Goal: Find specific fact: Find specific fact

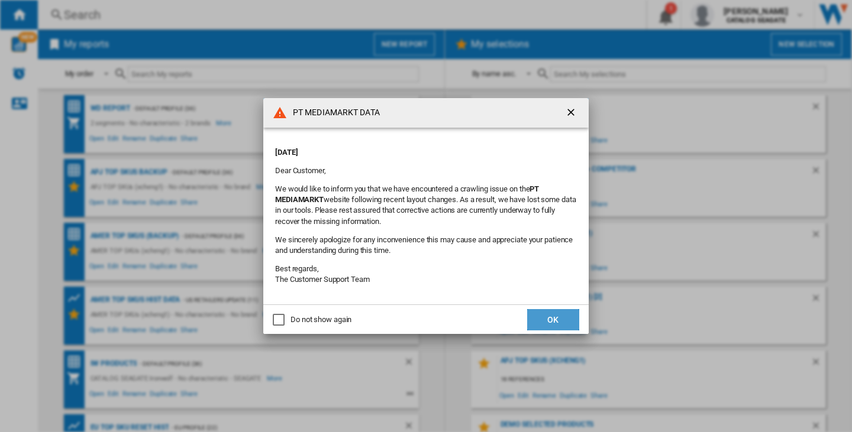
click at [570, 317] on button "OK" at bounding box center [553, 319] width 52 height 21
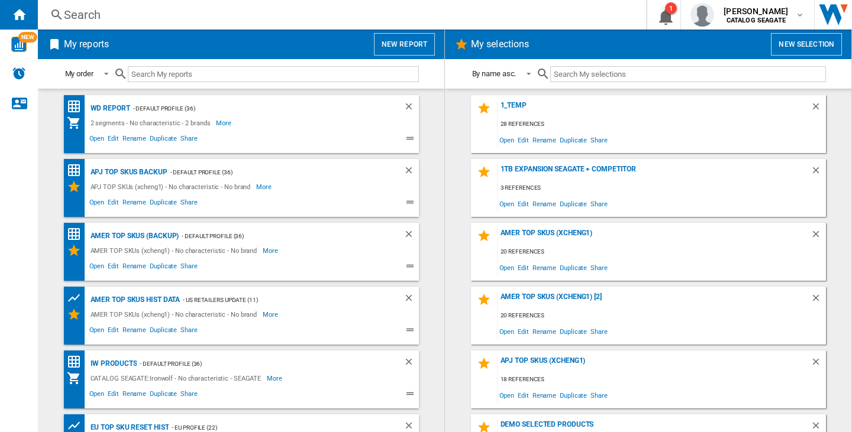
click at [70, 21] on div "Search" at bounding box center [339, 15] width 551 height 17
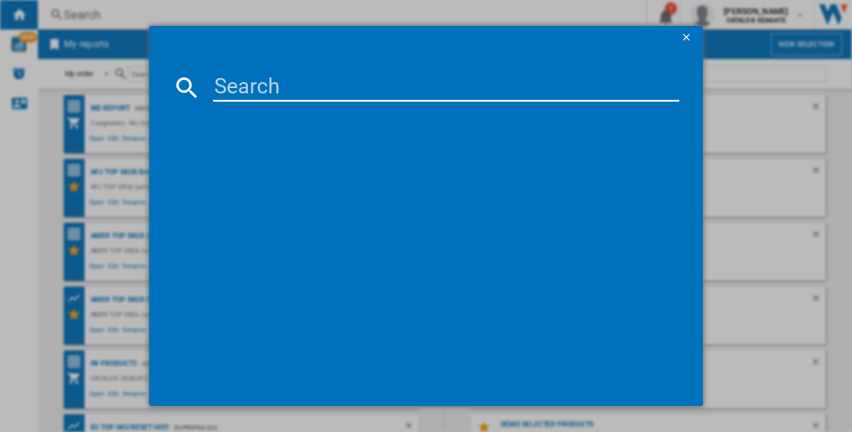
click at [292, 94] on input at bounding box center [446, 87] width 466 height 28
paste input "B0CMQ8XBBR"
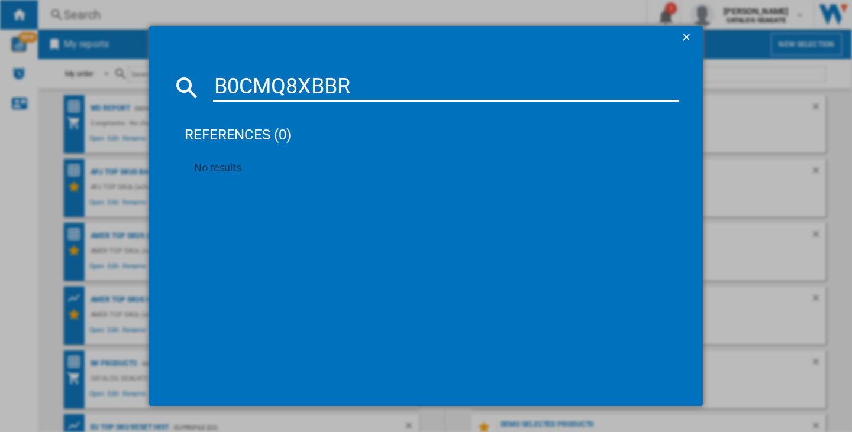
click at [266, 97] on input "B0CMQ8XBBR" at bounding box center [446, 87] width 466 height 28
paste input "WESTERN DIGITAL BLUE WD80EAAZ 8TB"
type input "WESTERN DIGITAL BLUE WD80EAAZ 8TB"
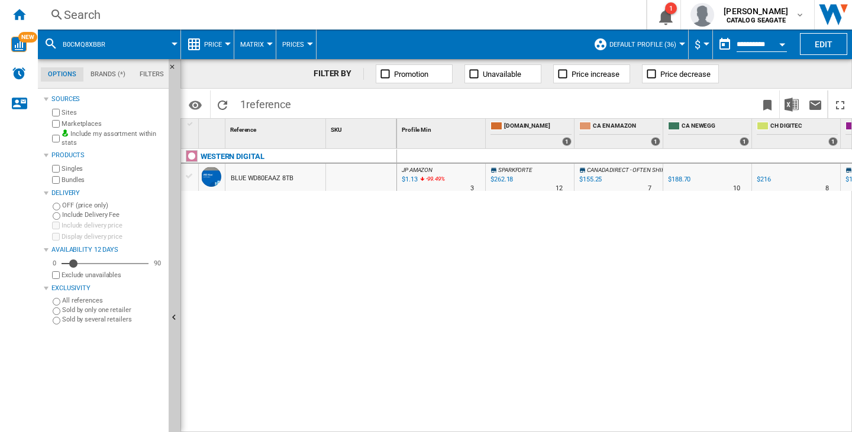
click at [587, 178] on div "$155.25" at bounding box center [590, 180] width 22 height 8
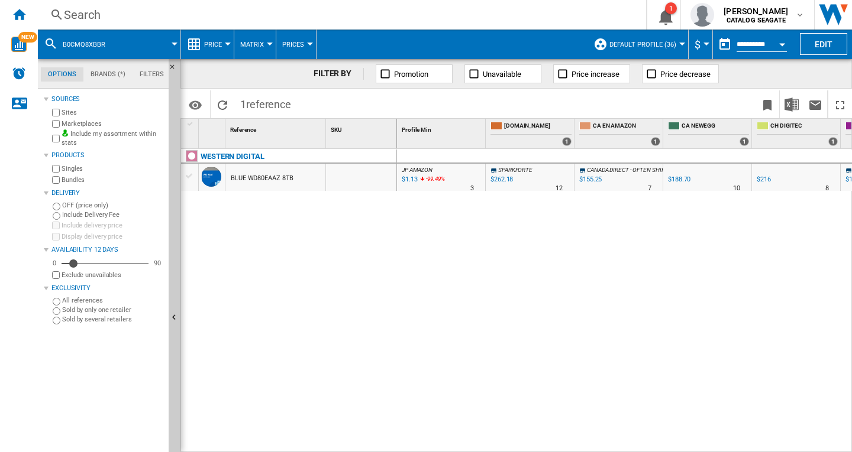
click at [694, 42] on span "$" at bounding box center [697, 44] width 6 height 12
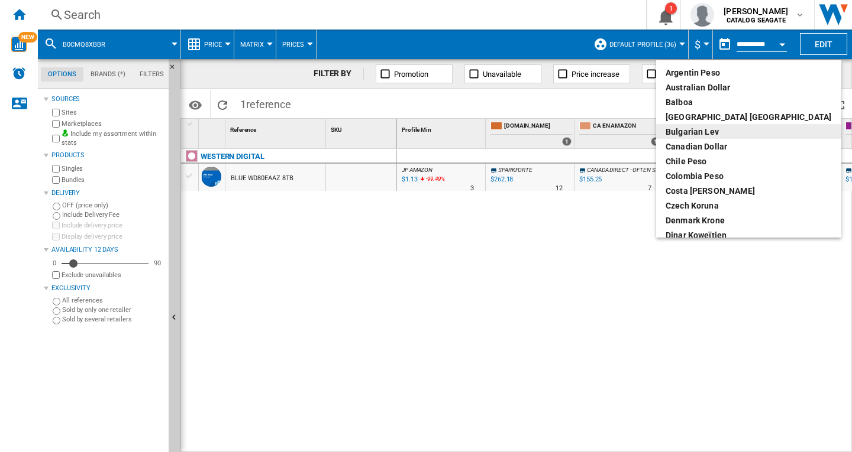
click at [726, 138] on button "Bulgarian lev" at bounding box center [748, 131] width 185 height 15
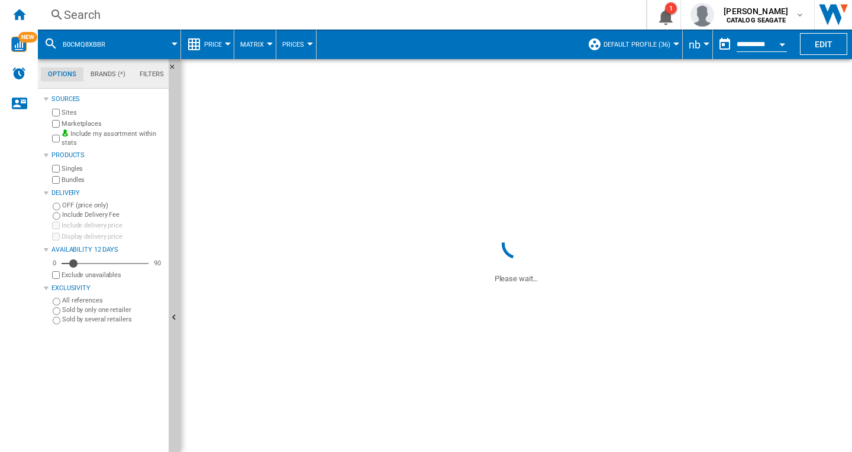
click at [704, 46] on md-menu "nb Argentin Peso Australian Dollar balboa Bolivia Bolíviano Bulgarian lev Canad…" at bounding box center [698, 45] width 30 height 30
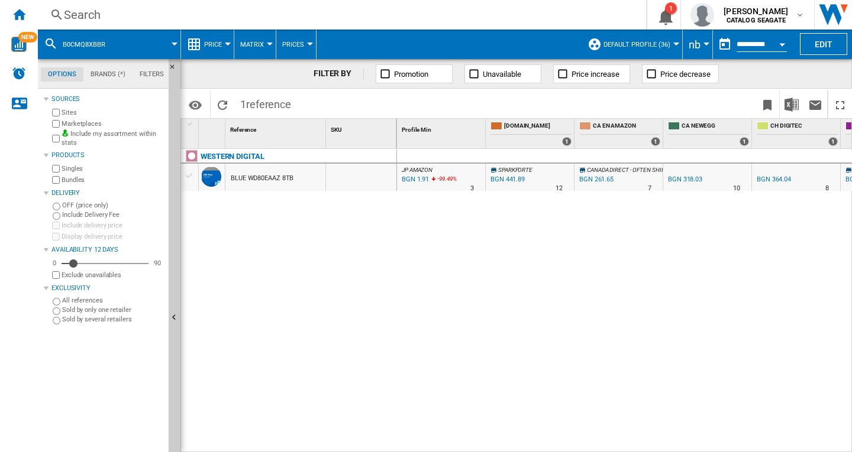
click at [703, 44] on div "Currency" at bounding box center [706, 44] width 6 height 3
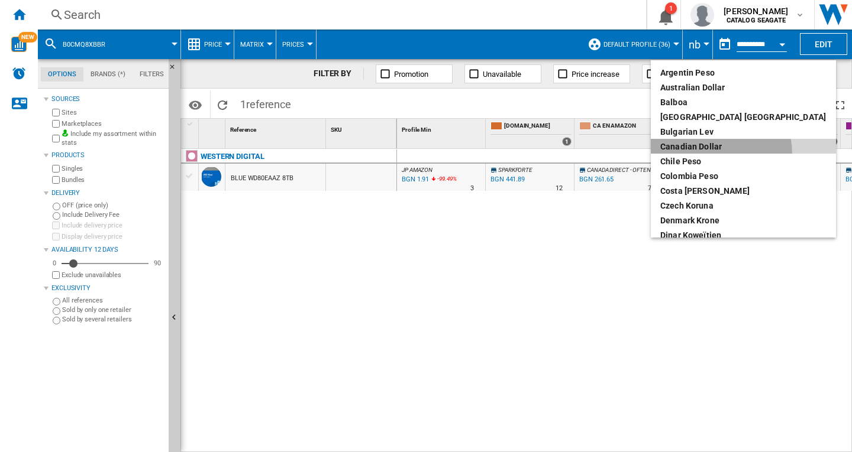
click at [713, 153] on button "Canadian Dollar" at bounding box center [743, 146] width 185 height 15
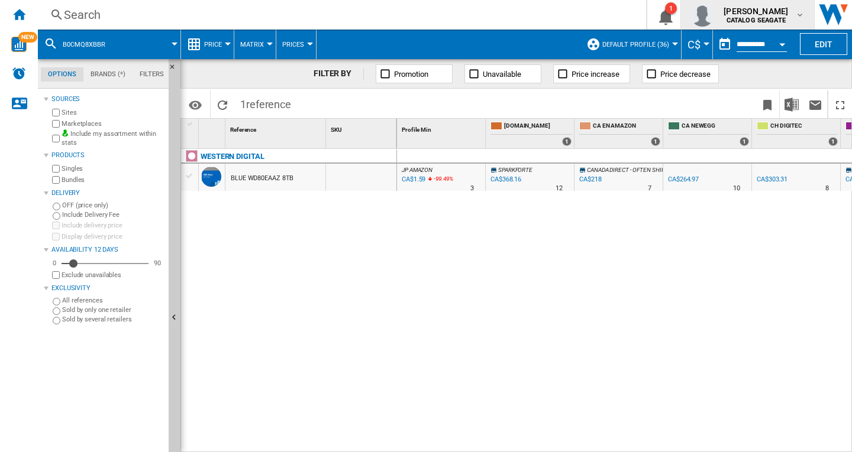
click at [755, 9] on span "kok hua tan" at bounding box center [755, 11] width 64 height 12
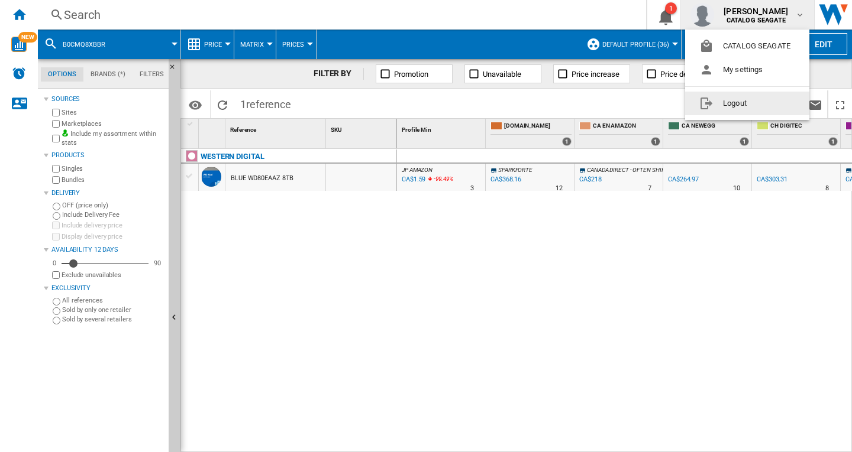
click at [751, 102] on button "Logout" at bounding box center [747, 104] width 124 height 24
